Goal: Book appointment/travel/reservation

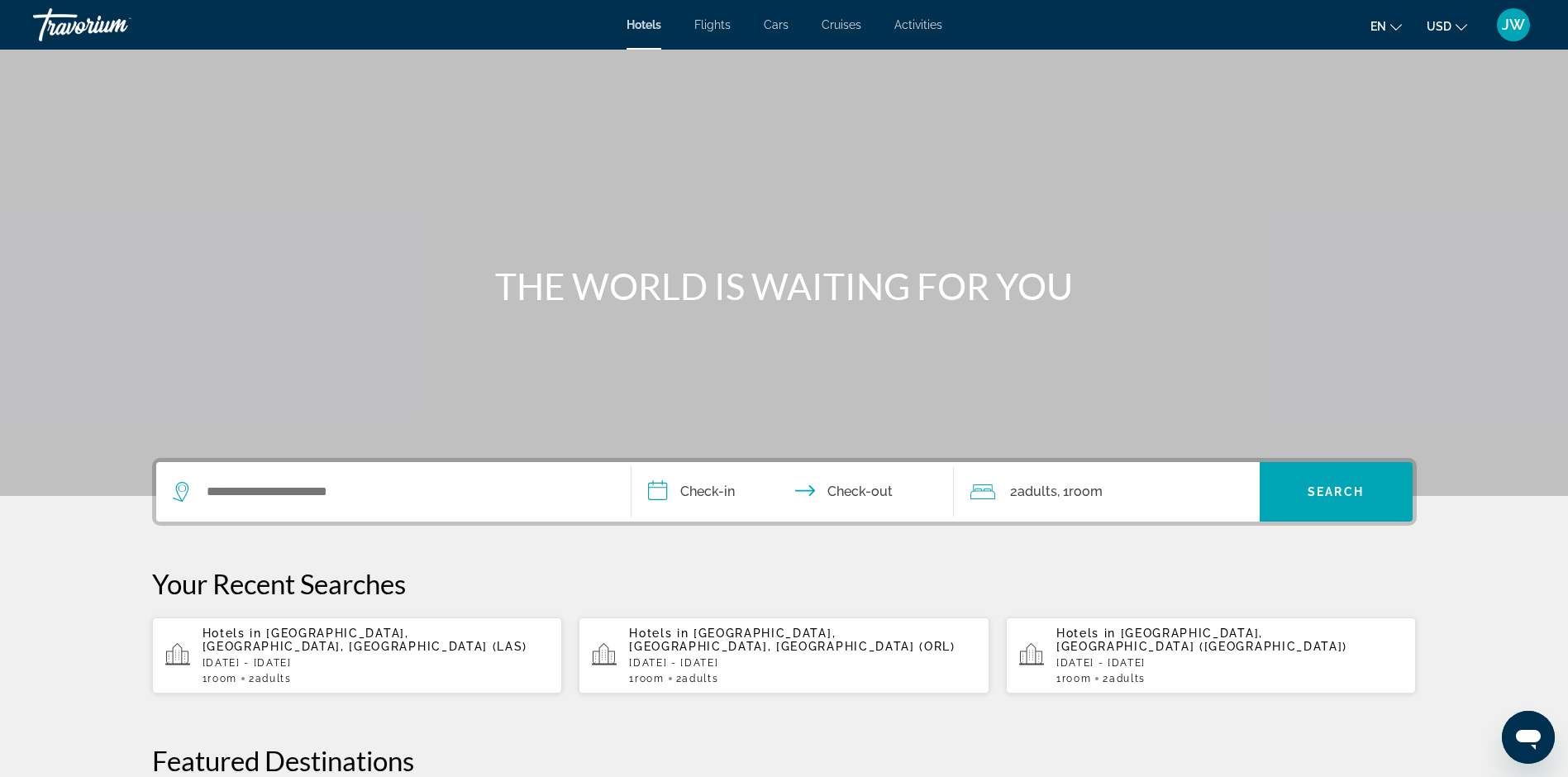
click at [923, 25] on span "Activities" at bounding box center [918, 25] width 48 height 14
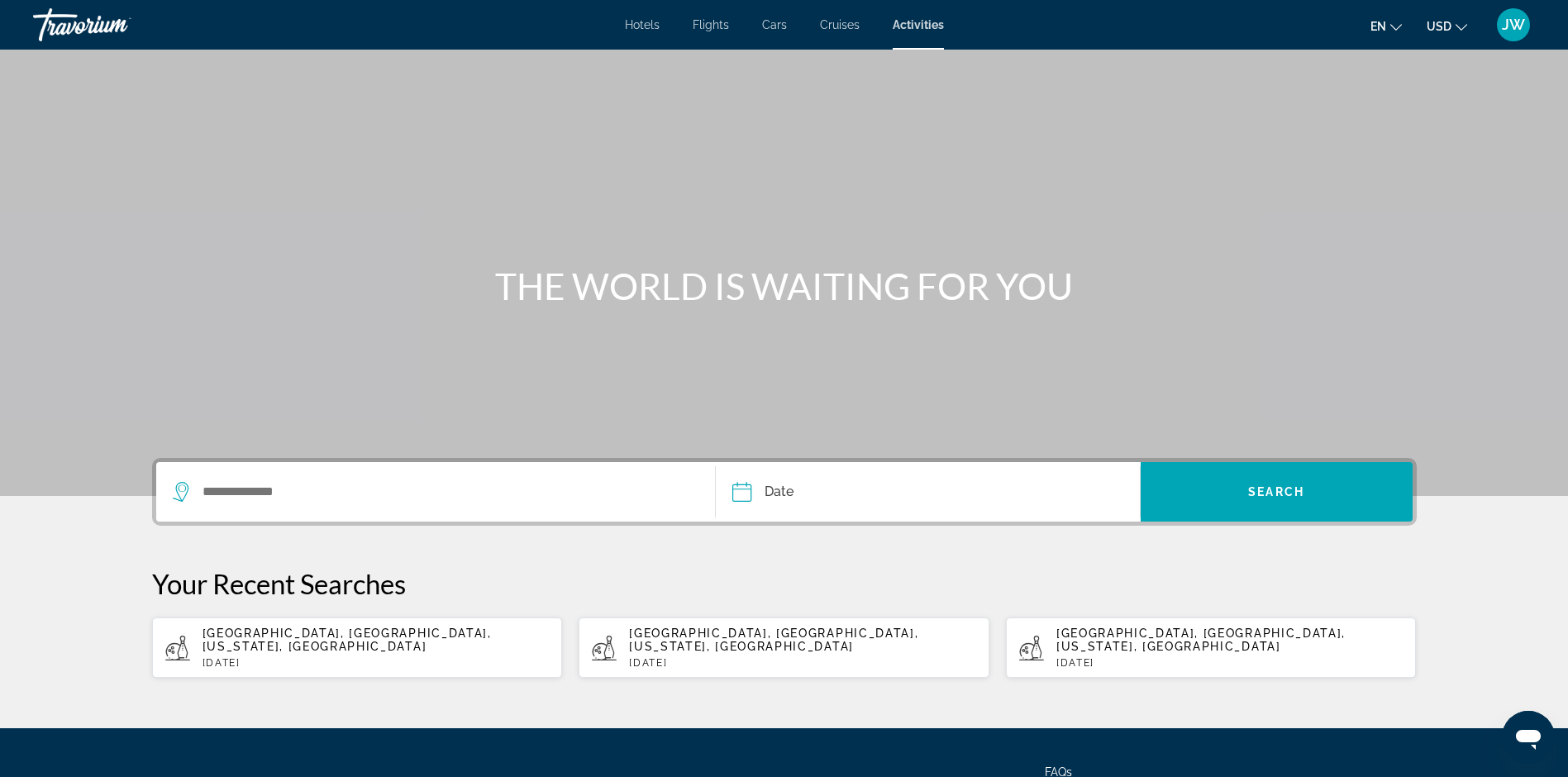
click at [315, 631] on span "[GEOGRAPHIC_DATA], [GEOGRAPHIC_DATA], [US_STATE], [GEOGRAPHIC_DATA]" at bounding box center [347, 639] width 289 height 26
type input "**********"
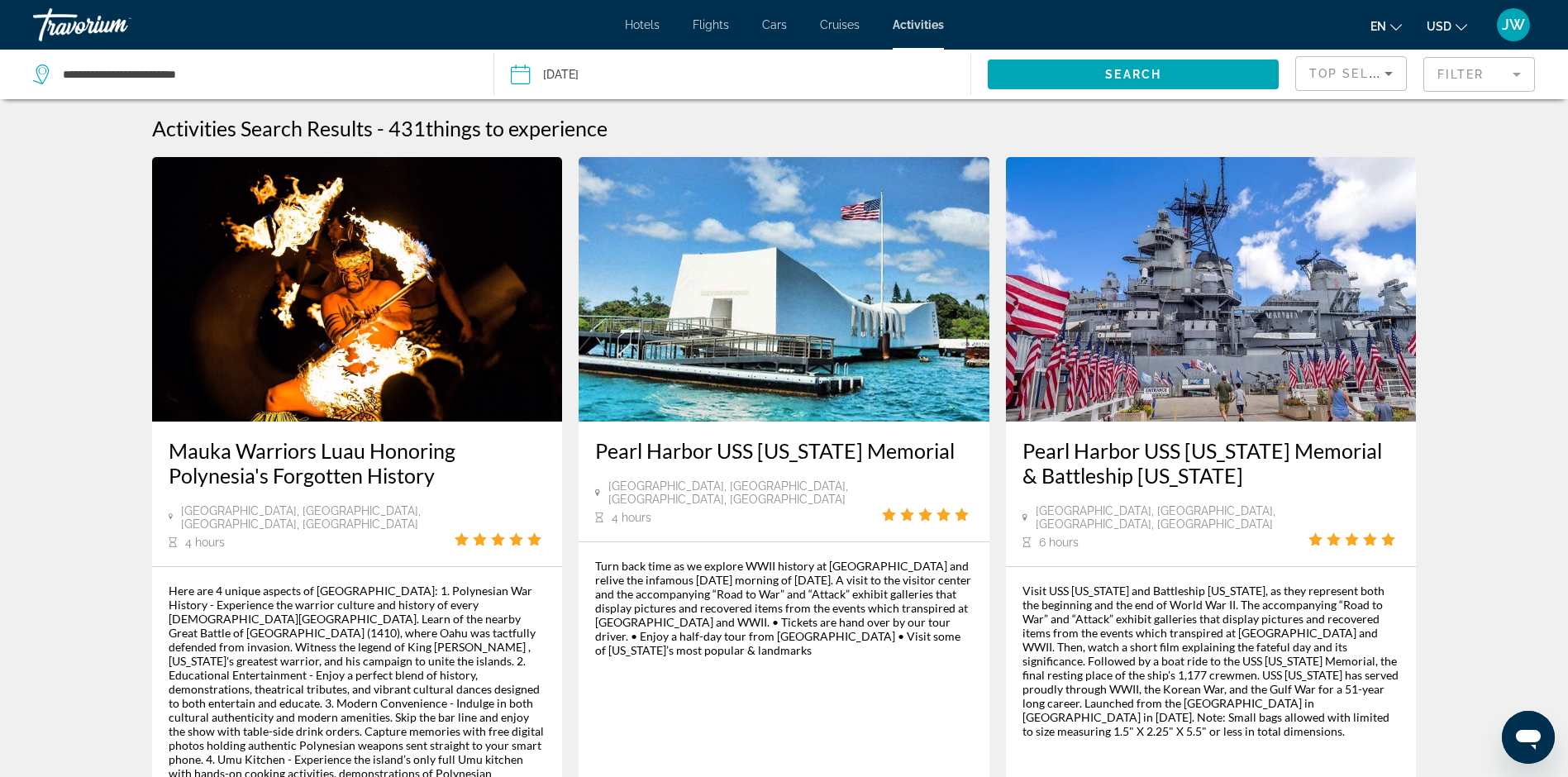
scroll to position [165, 0]
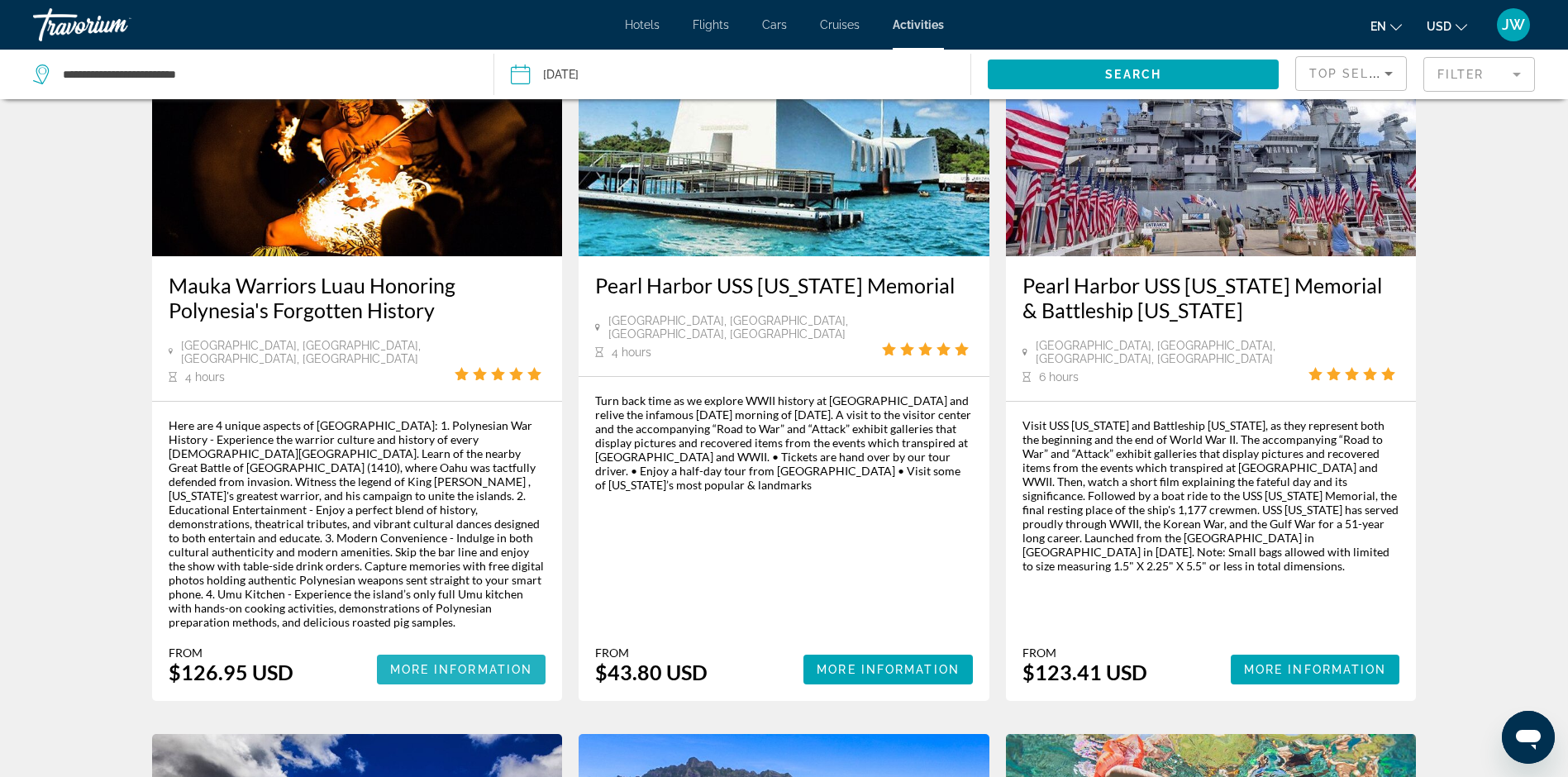
click at [469, 663] on span "More Information" at bounding box center [461, 670] width 143 height 14
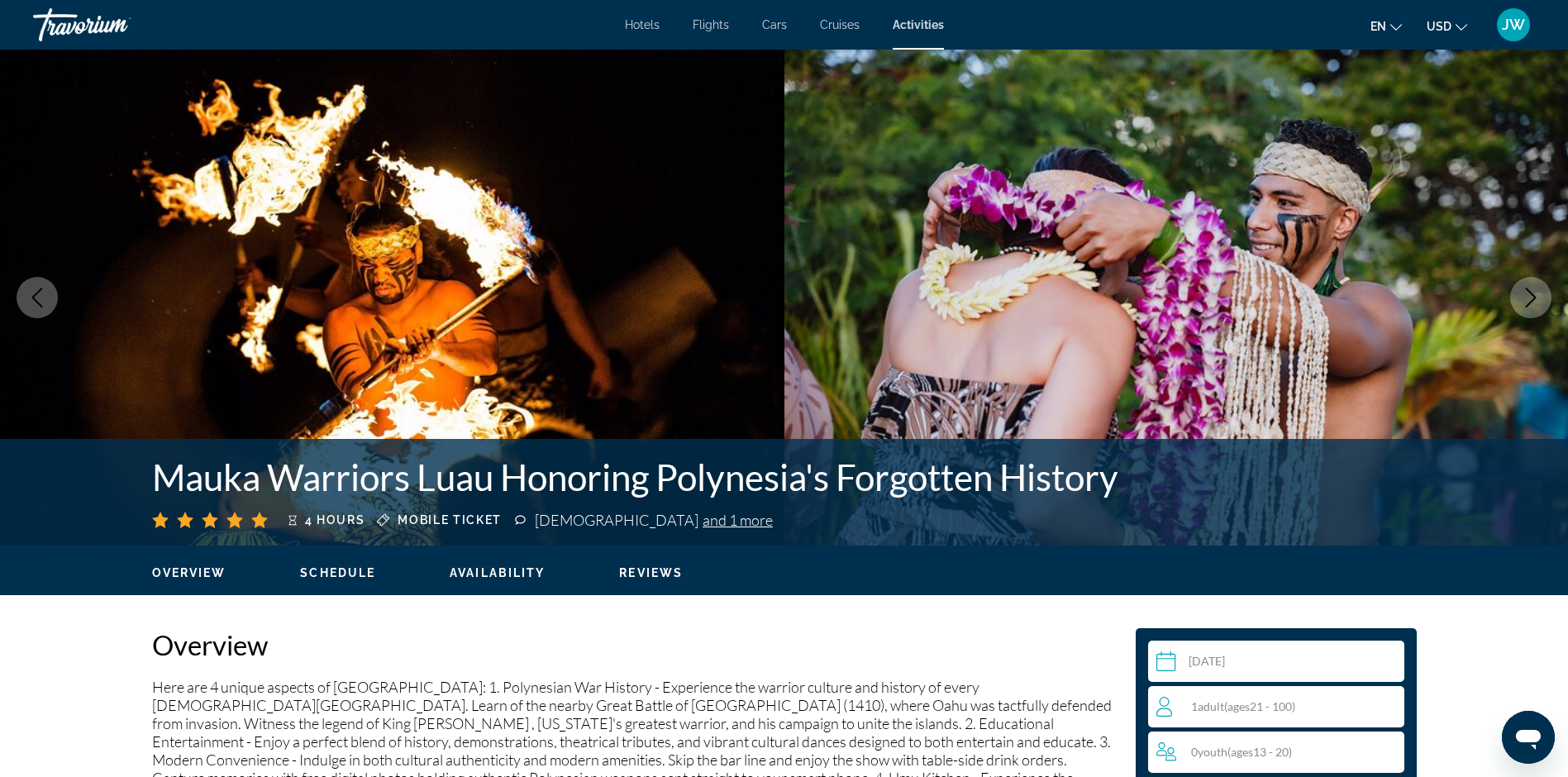
scroll to position [165, 0]
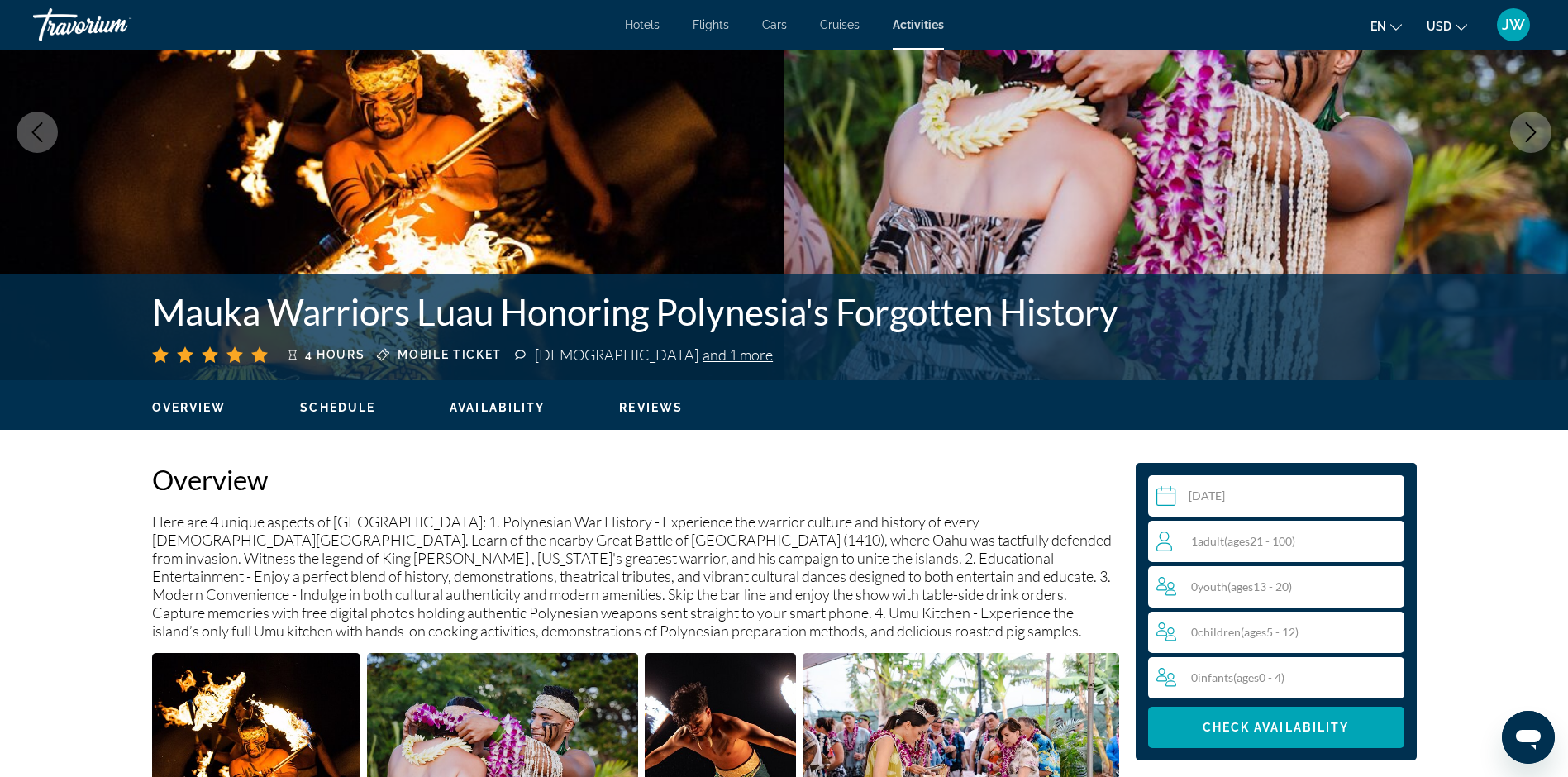
click at [1214, 492] on input "Main content" at bounding box center [1279, 498] width 263 height 47
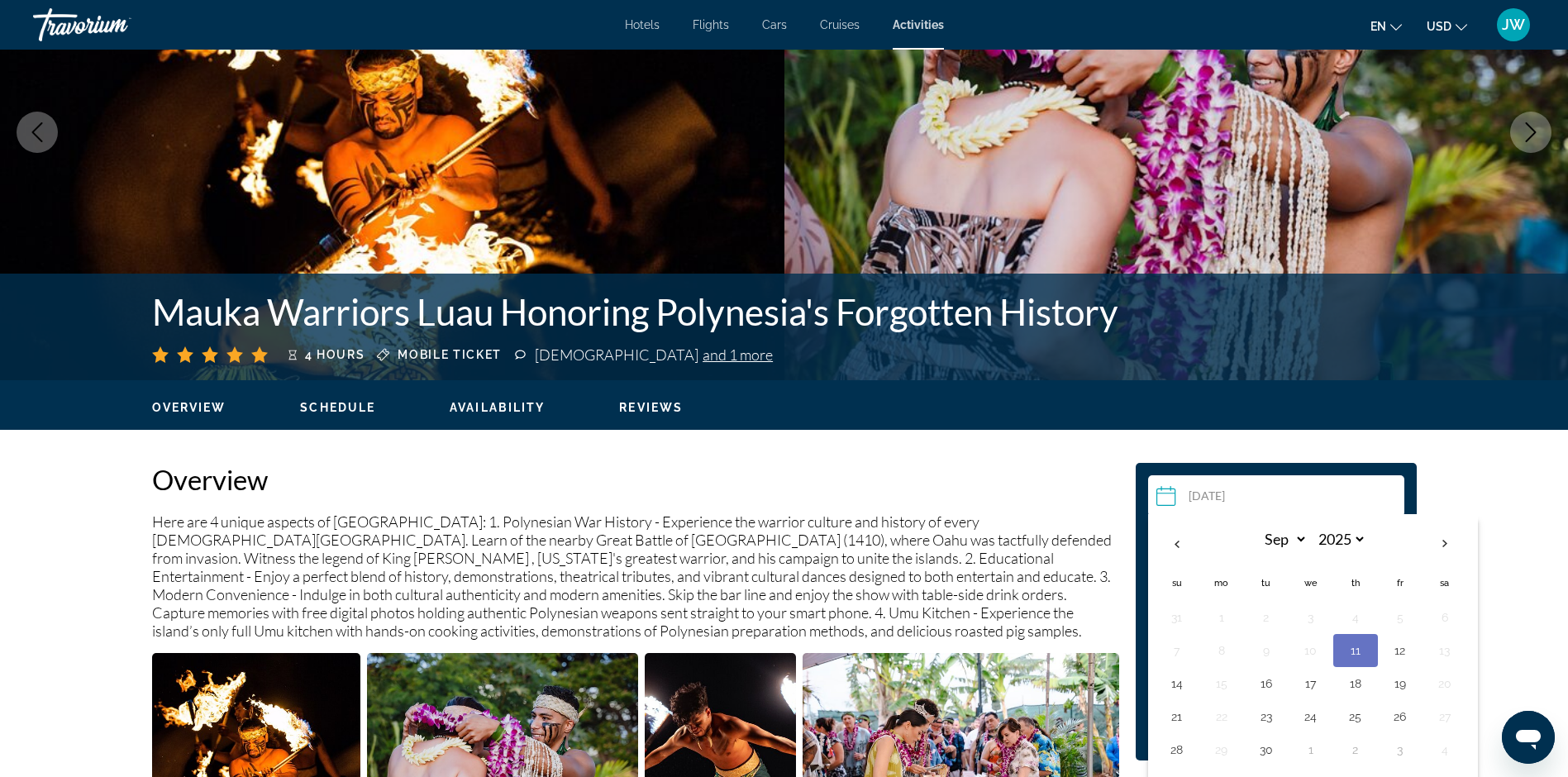
scroll to position [331, 0]
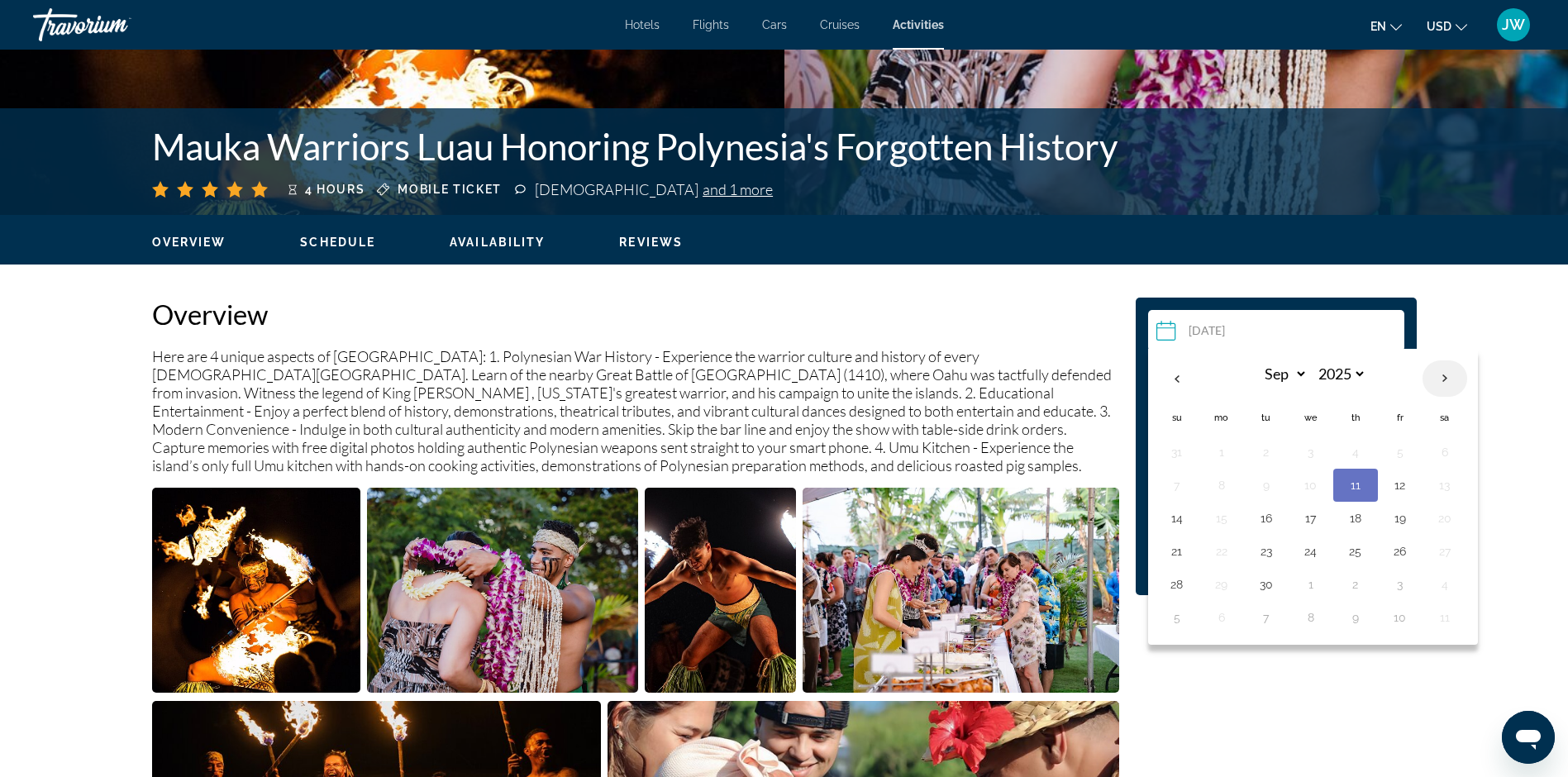
click at [1449, 378] on th "Next month" at bounding box center [1445, 378] width 45 height 36
select select "**"
click at [1358, 523] on button "13" at bounding box center [1355, 517] width 26 height 23
type input "**********"
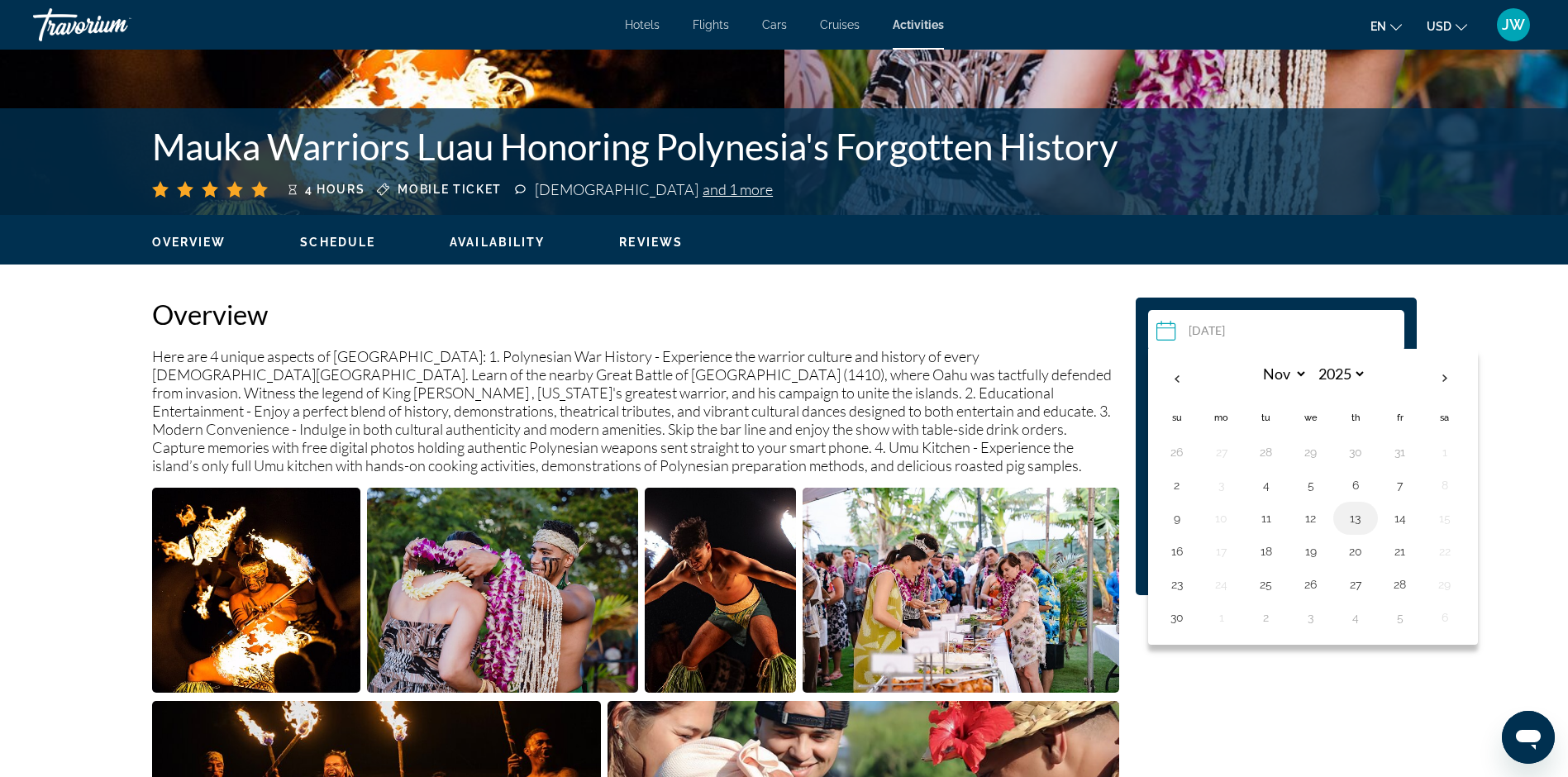
scroll to position [2421, 0]
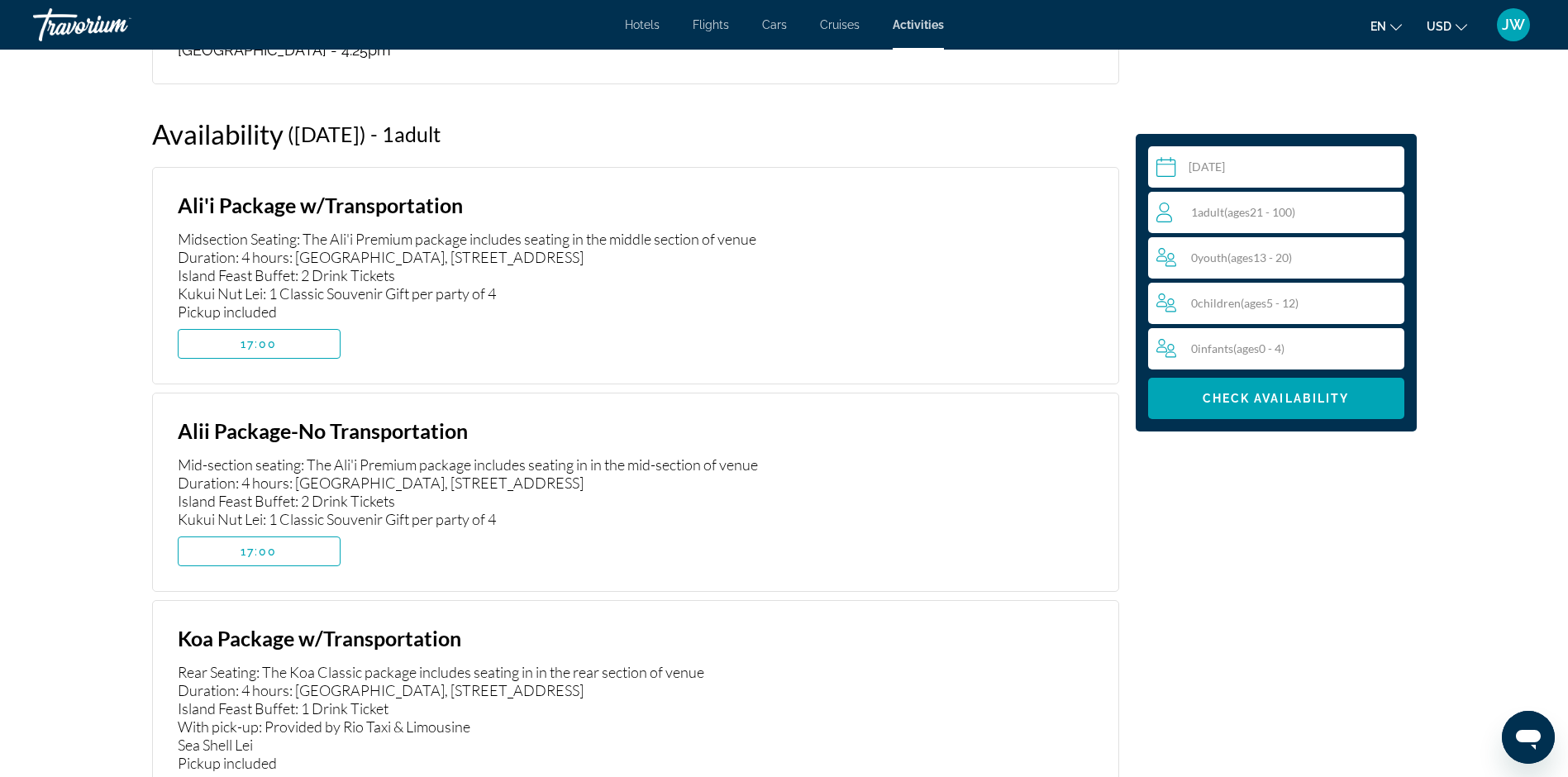
click at [1272, 208] on span "( ages [DEMOGRAPHIC_DATA])" at bounding box center [1259, 211] width 71 height 14
click at [1388, 210] on icon "Increment adults" at bounding box center [1388, 211] width 15 height 15
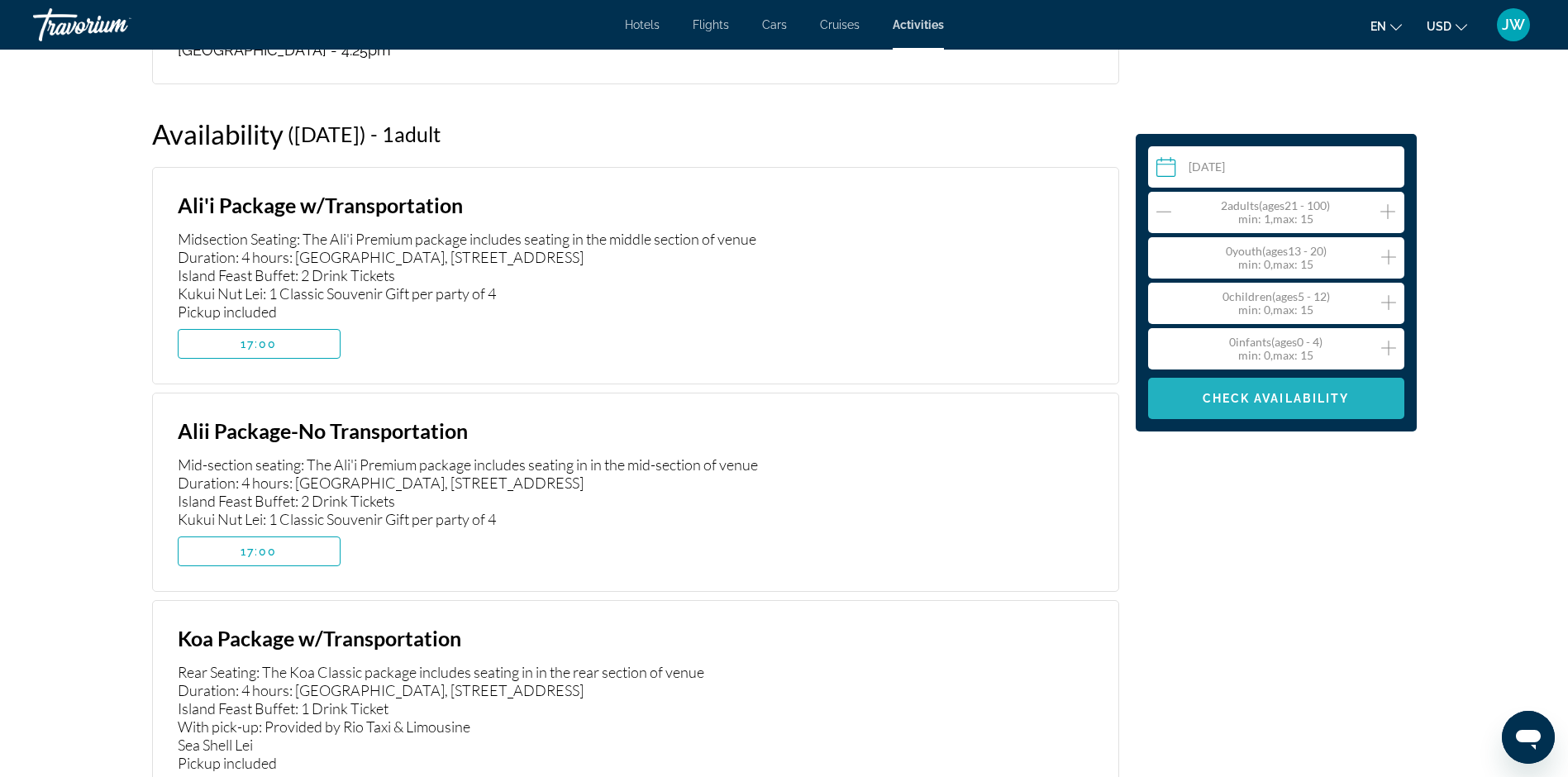
click at [1269, 391] on span "Check Availability" at bounding box center [1276, 398] width 147 height 14
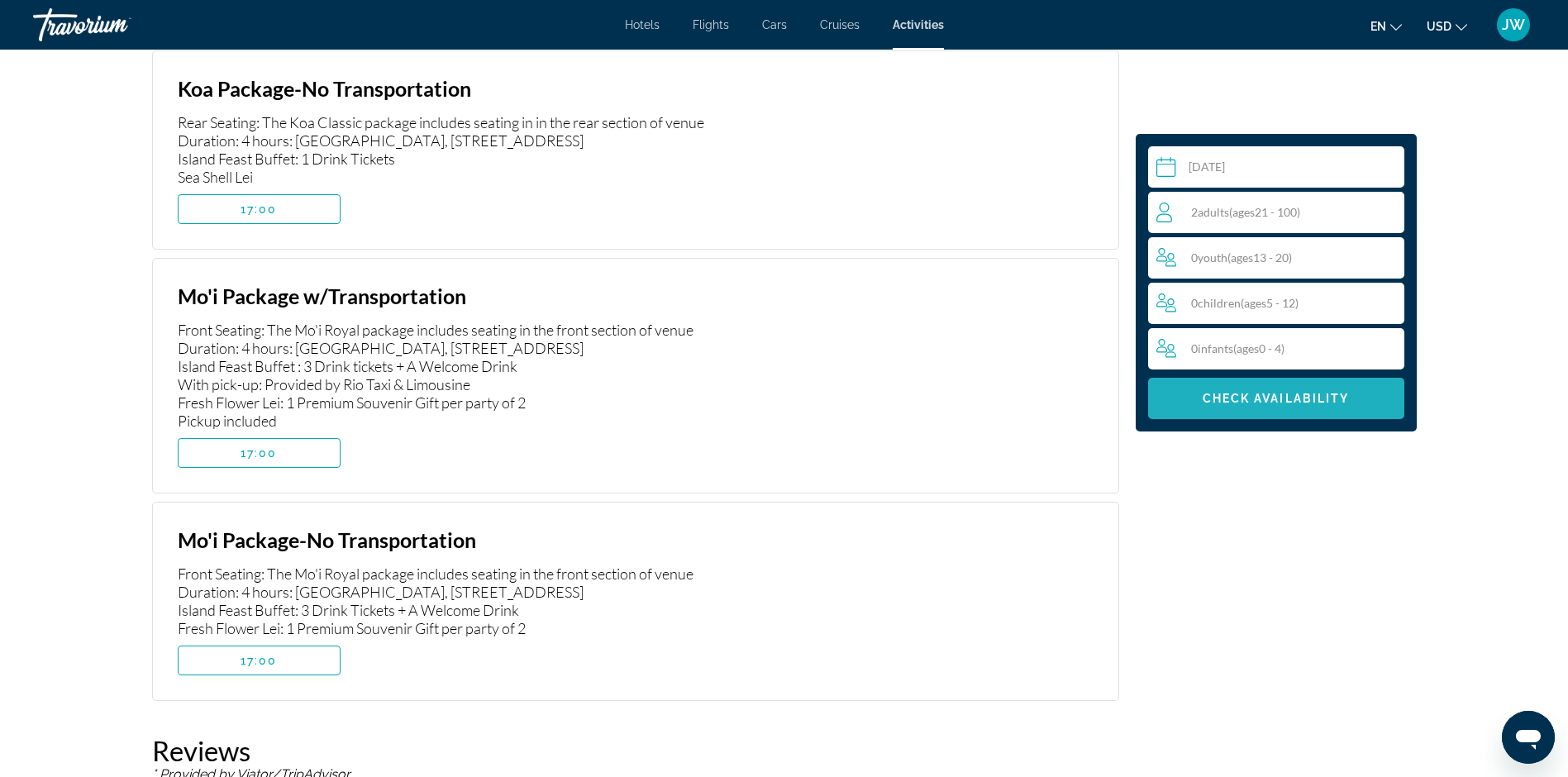
scroll to position [3164, 0]
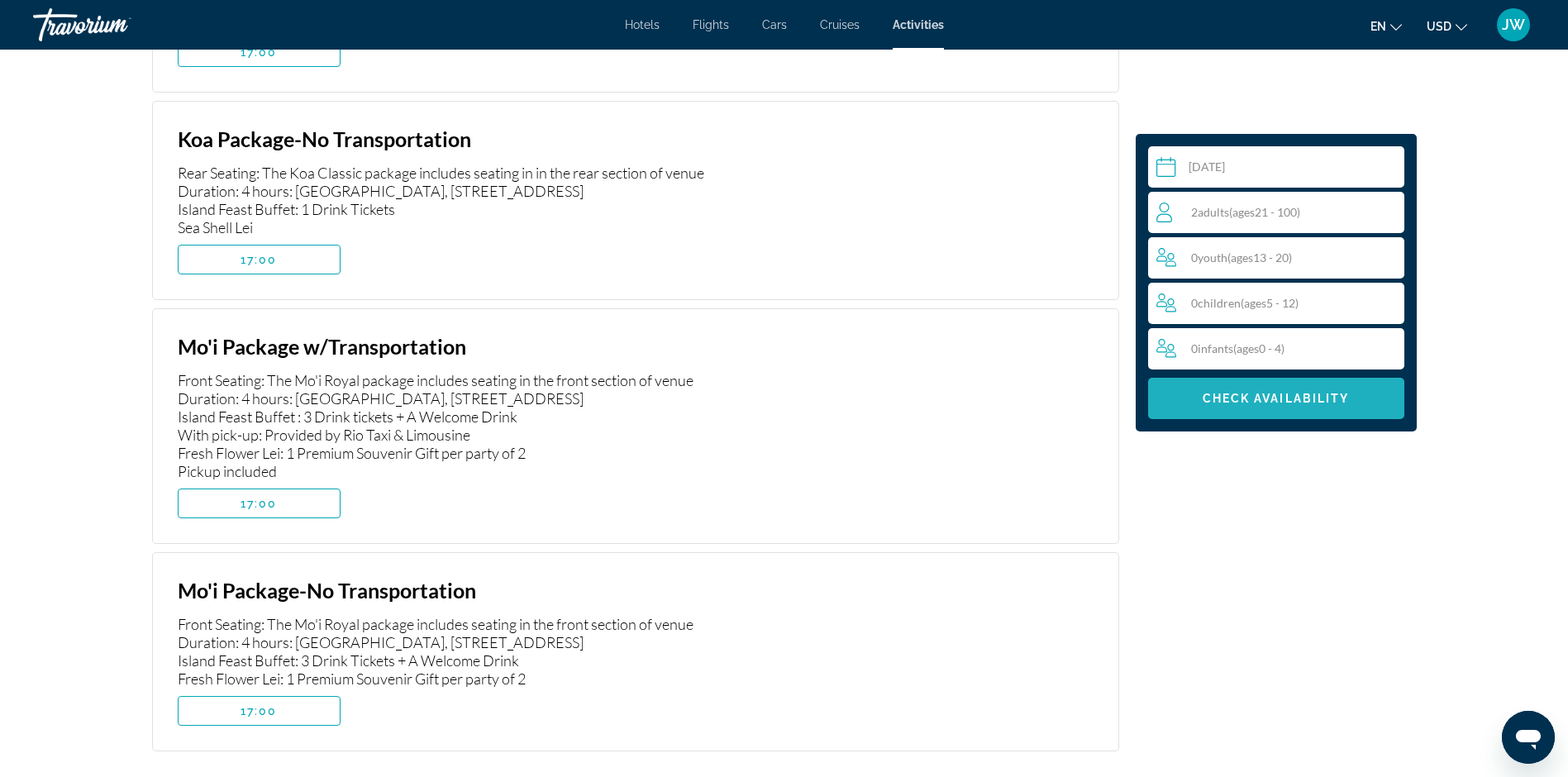
click at [584, 440] on div "Front Seating: The Mo'i Royal package includes seating in the front section of …" at bounding box center [515, 425] width 676 height 109
click at [297, 486] on span "Main content" at bounding box center [259, 503] width 162 height 40
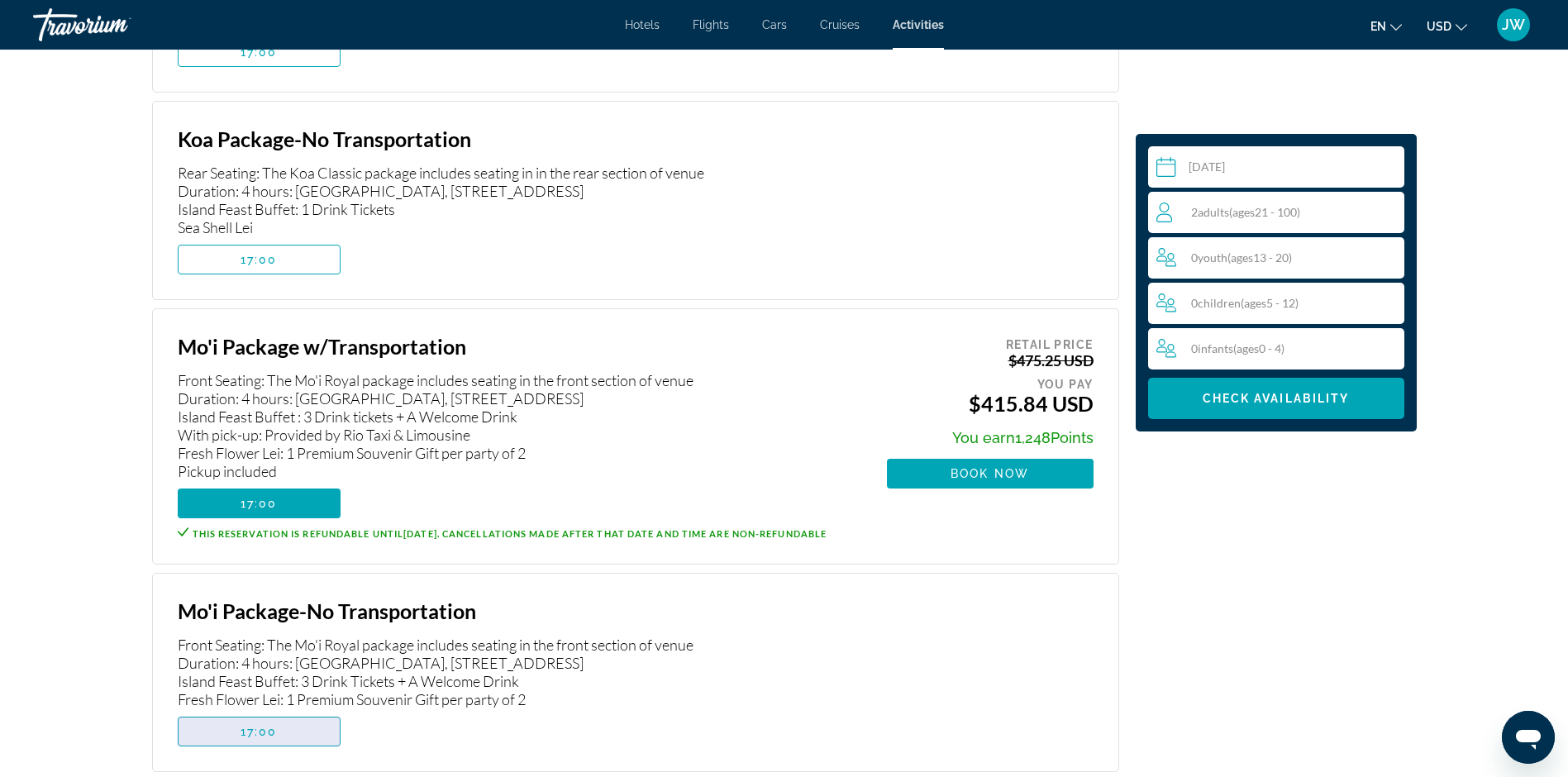
click at [283, 714] on span "Main content" at bounding box center [259, 730] width 162 height 40
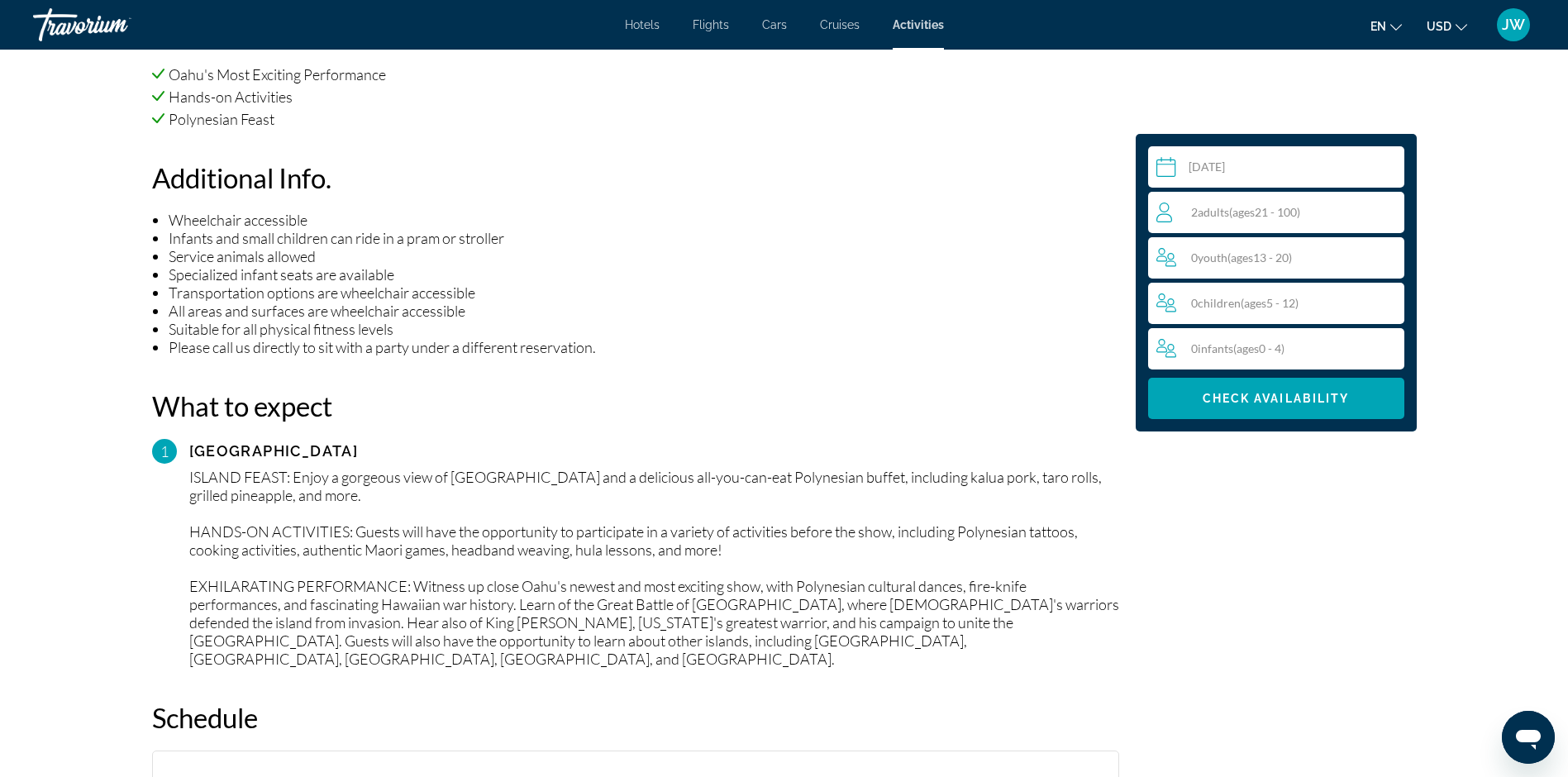
scroll to position [1404, 0]
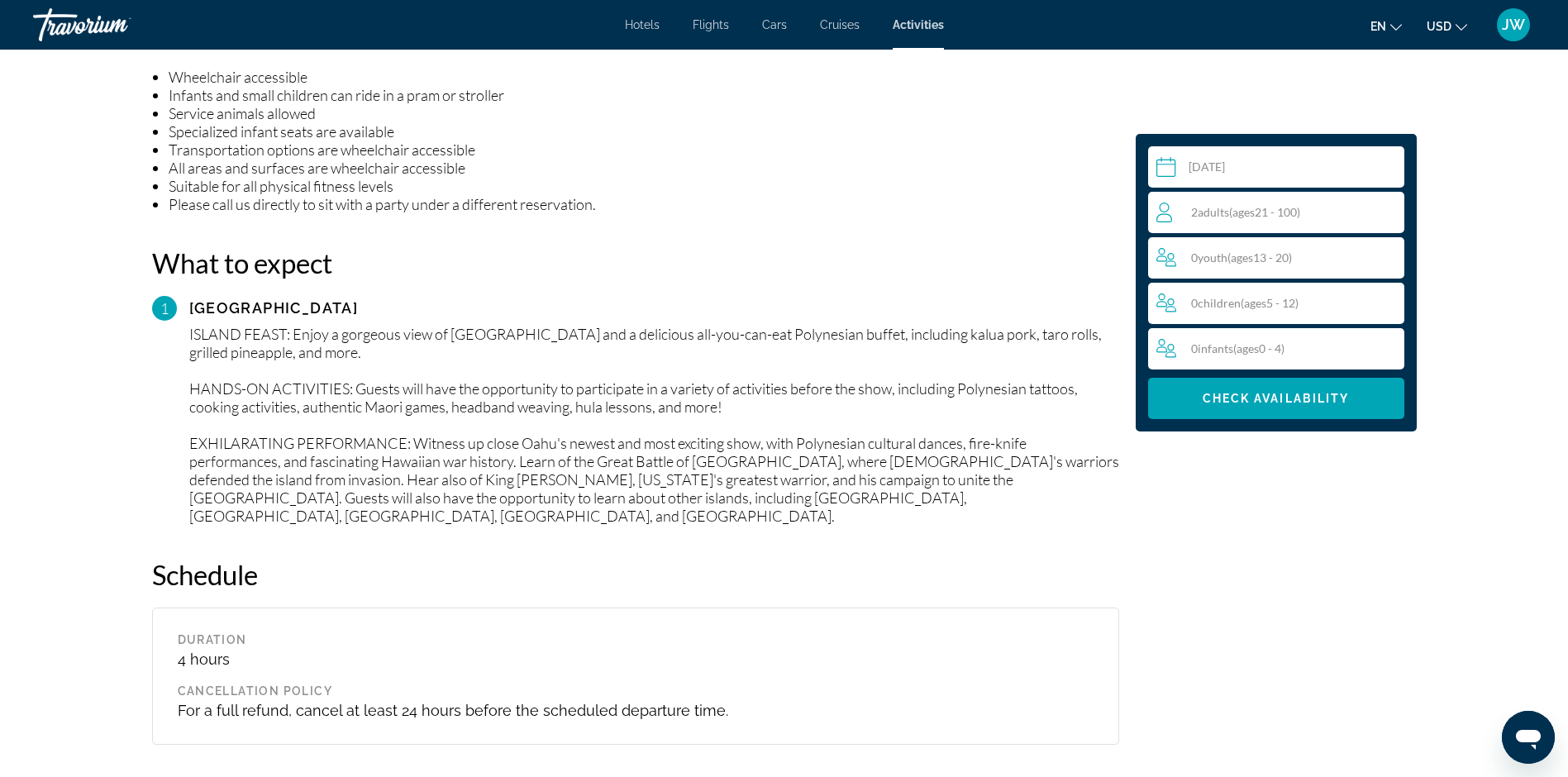
drag, startPoint x: 511, startPoint y: 426, endPoint x: 535, endPoint y: 427, distance: 24.0
click at [554, 430] on div "ISLAND FEAST: Enjoy a gorgeous view of [GEOGRAPHIC_DATA] and a delicious all-yo…" at bounding box center [654, 424] width 929 height 200
